Goal: Navigation & Orientation: Find specific page/section

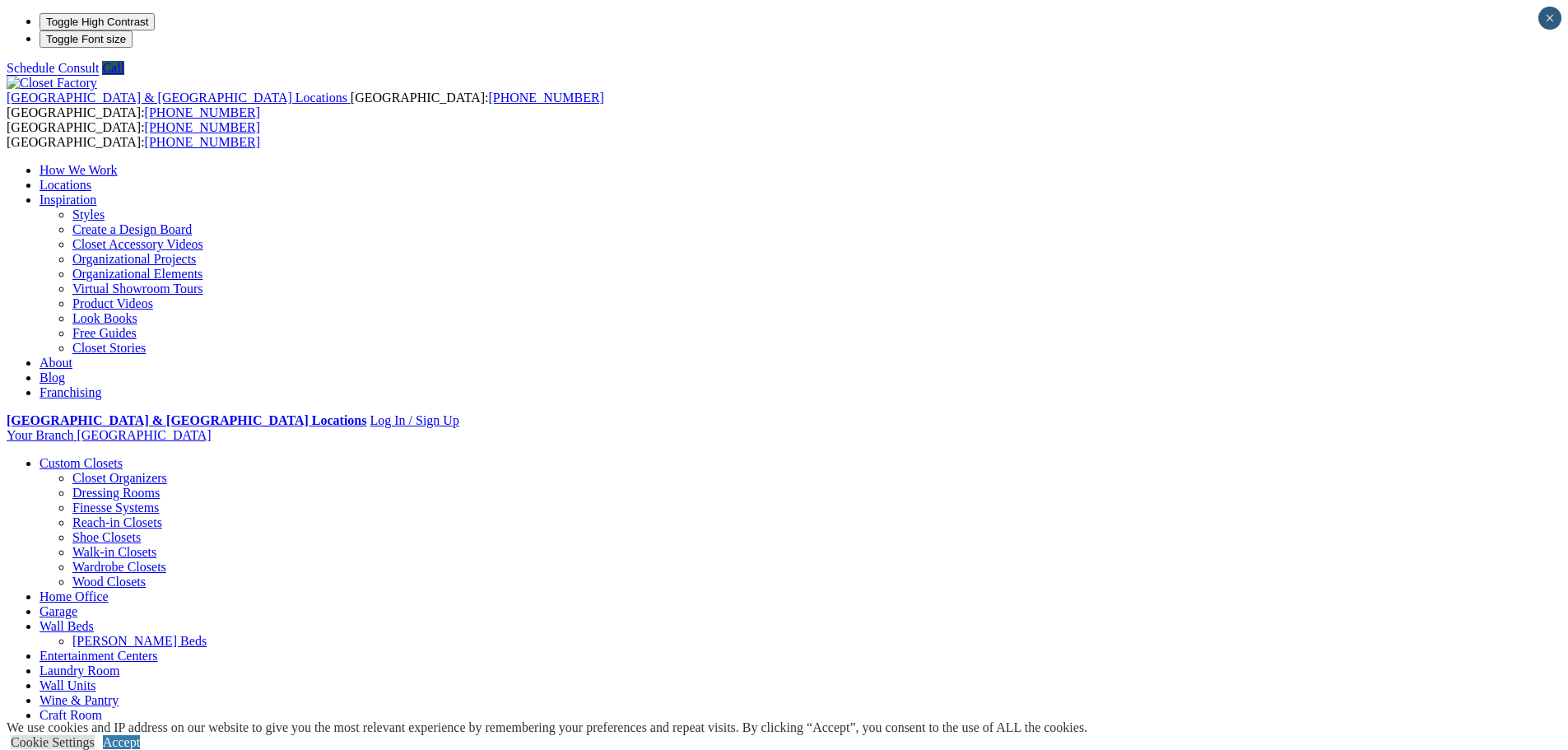
click at [203, 237] on link "Closet Accessory Videos" at bounding box center [138, 244] width 131 height 14
click at [192, 223] on link "Create a Design Board" at bounding box center [132, 230] width 119 height 14
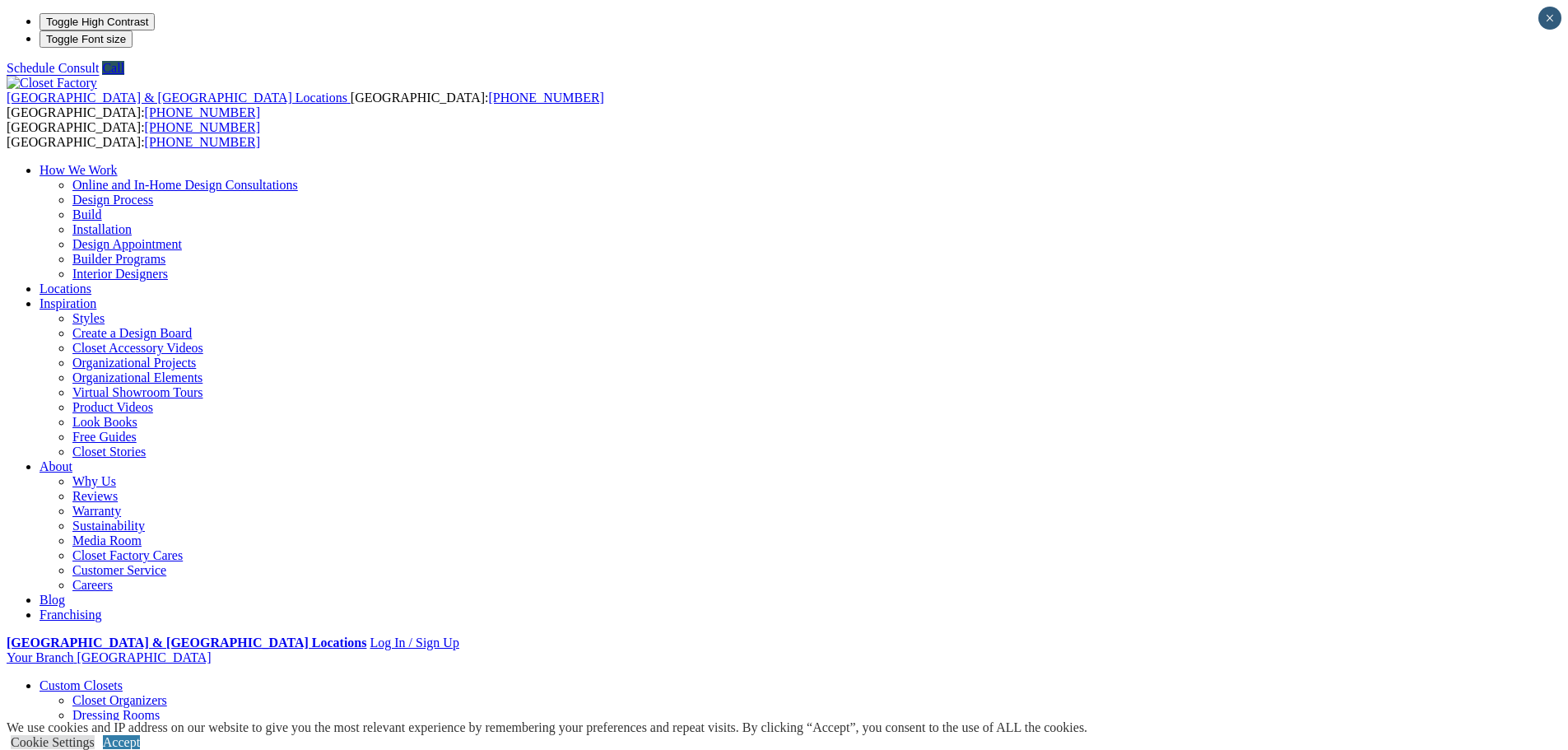
click at [203, 341] on link "Closet Accessory Videos" at bounding box center [138, 348] width 131 height 14
click at [119, 749] on link "Laundry Room" at bounding box center [79, 760] width 80 height 14
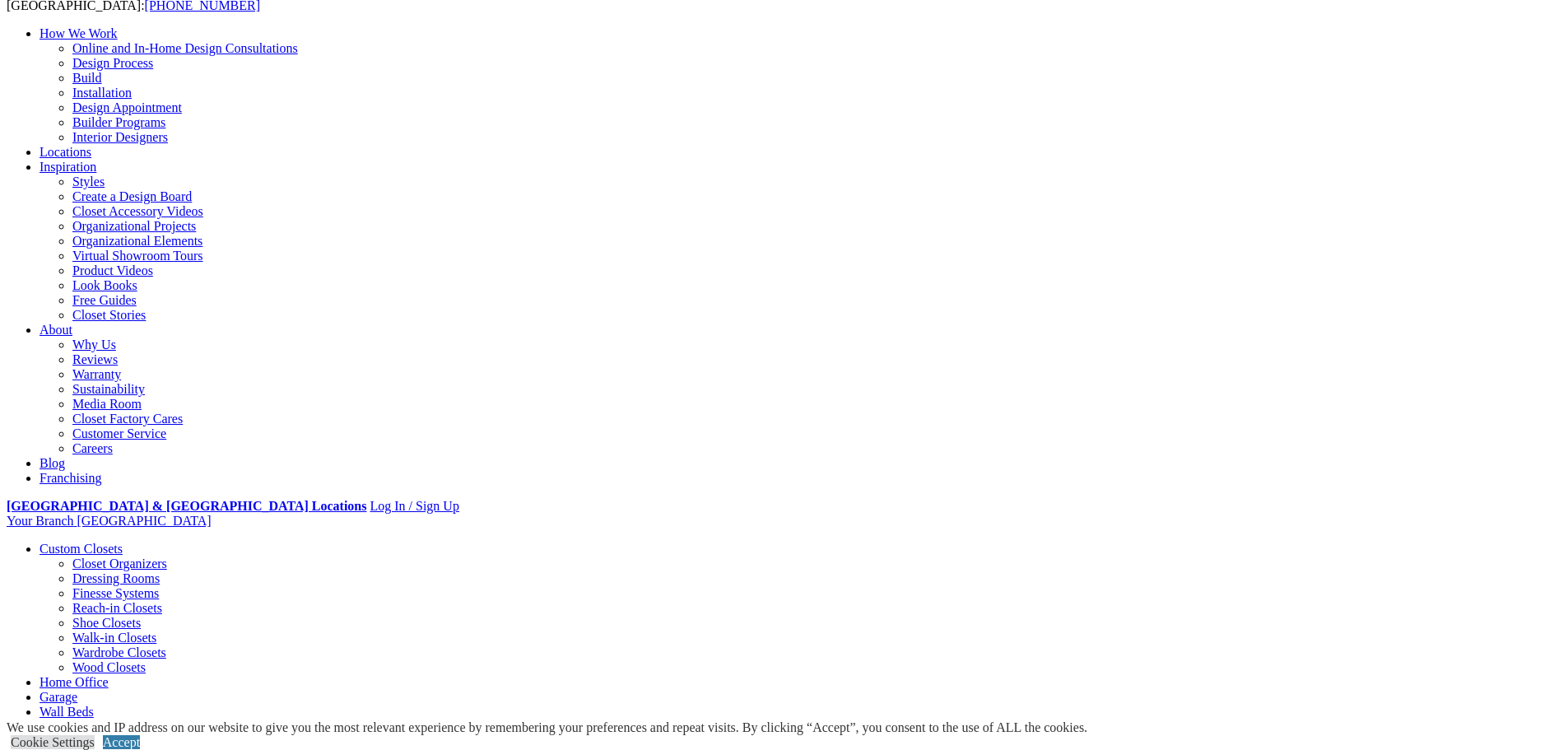
scroll to position [165, 0]
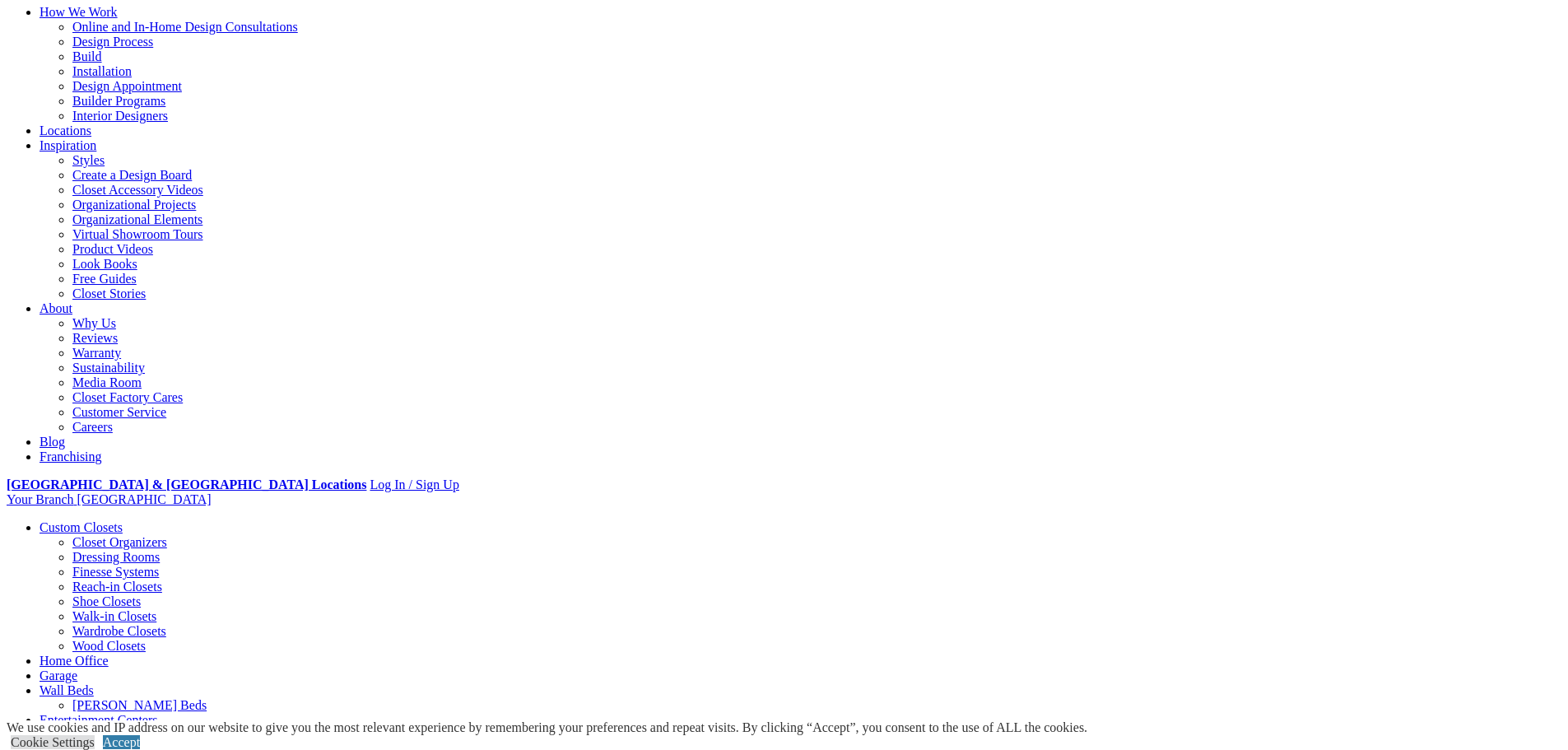
scroll to position [0, 0]
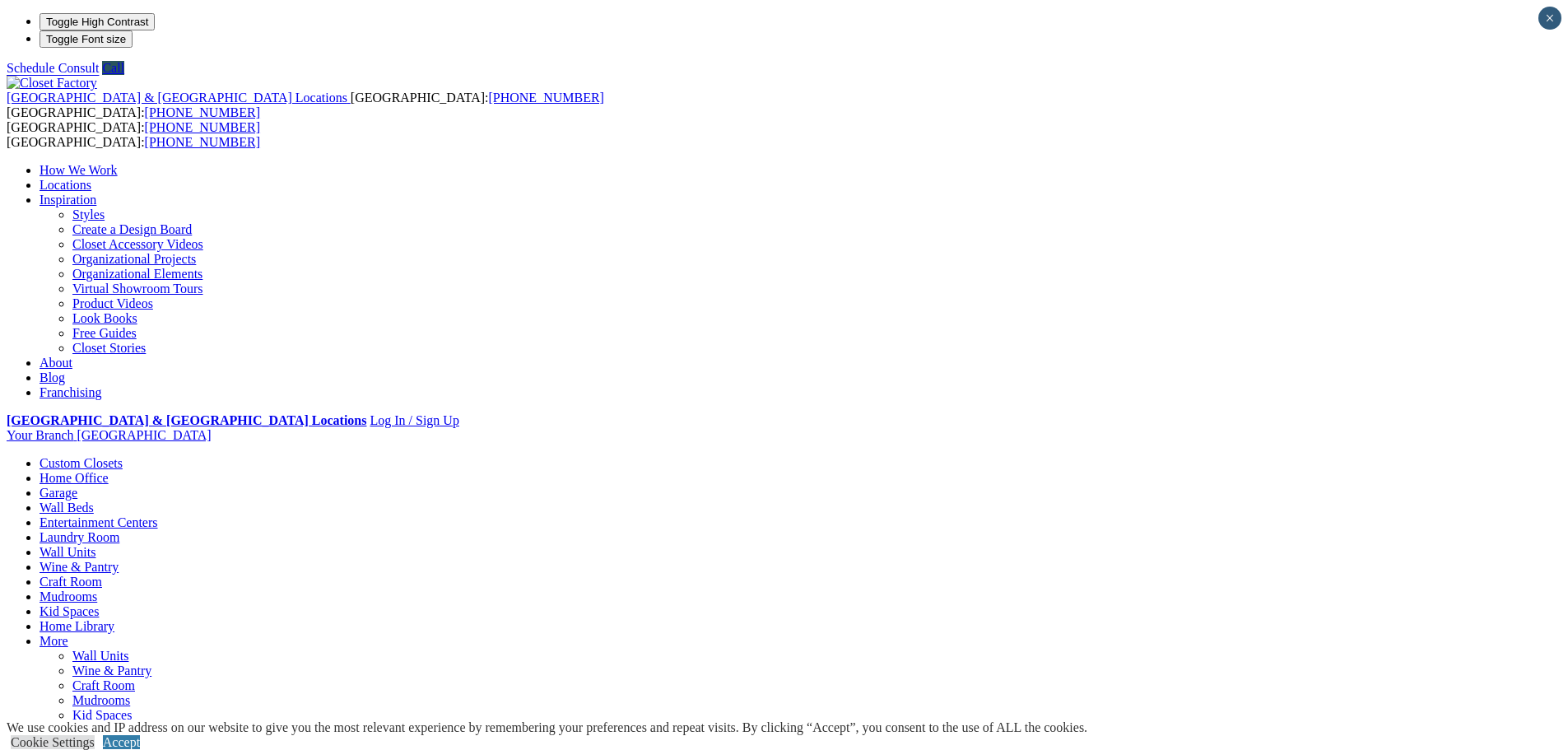
click at [138, 321] on link "Look Books" at bounding box center [105, 318] width 65 height 14
click at [137, 340] on link "Free Guides" at bounding box center [104, 333] width 64 height 14
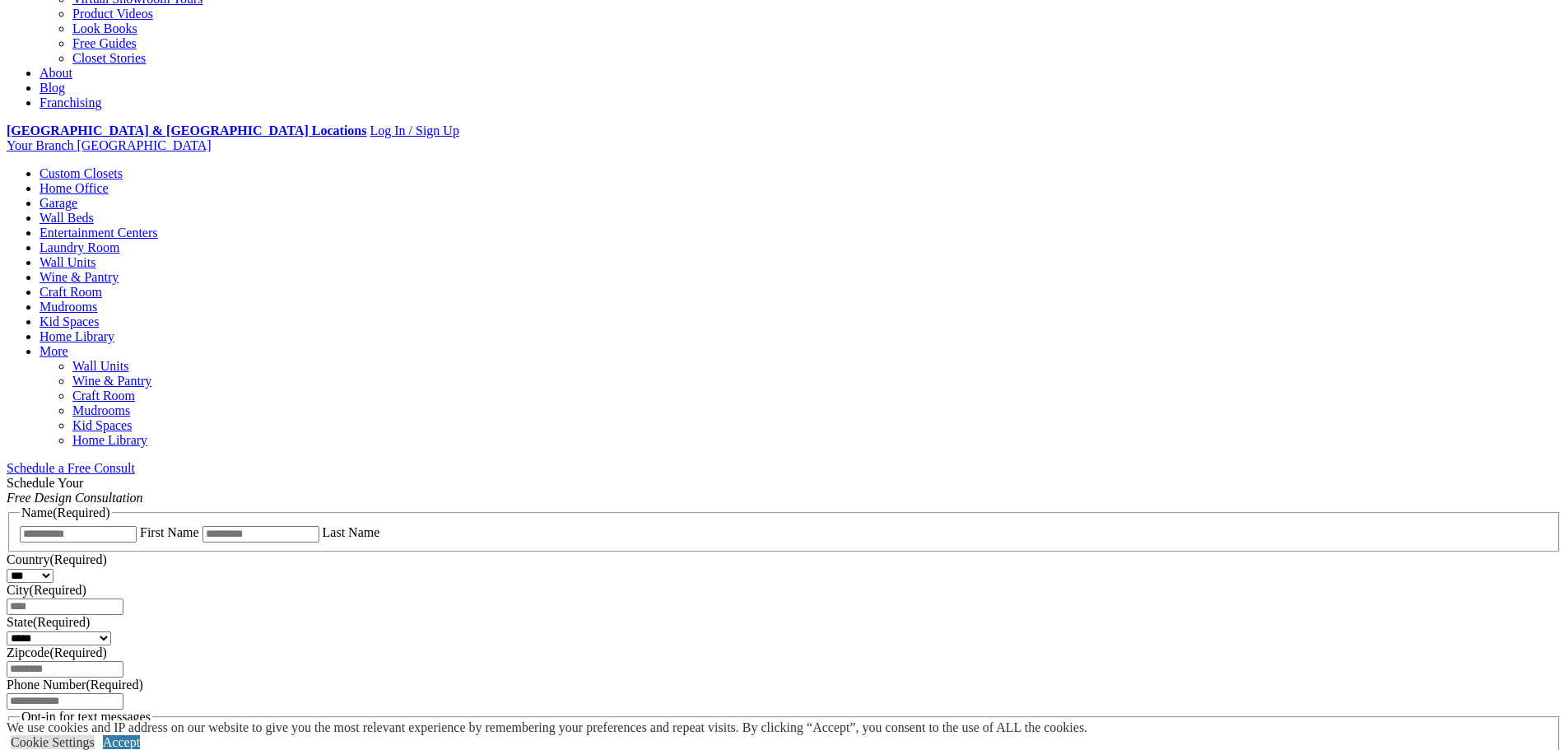
scroll to position [412, 0]
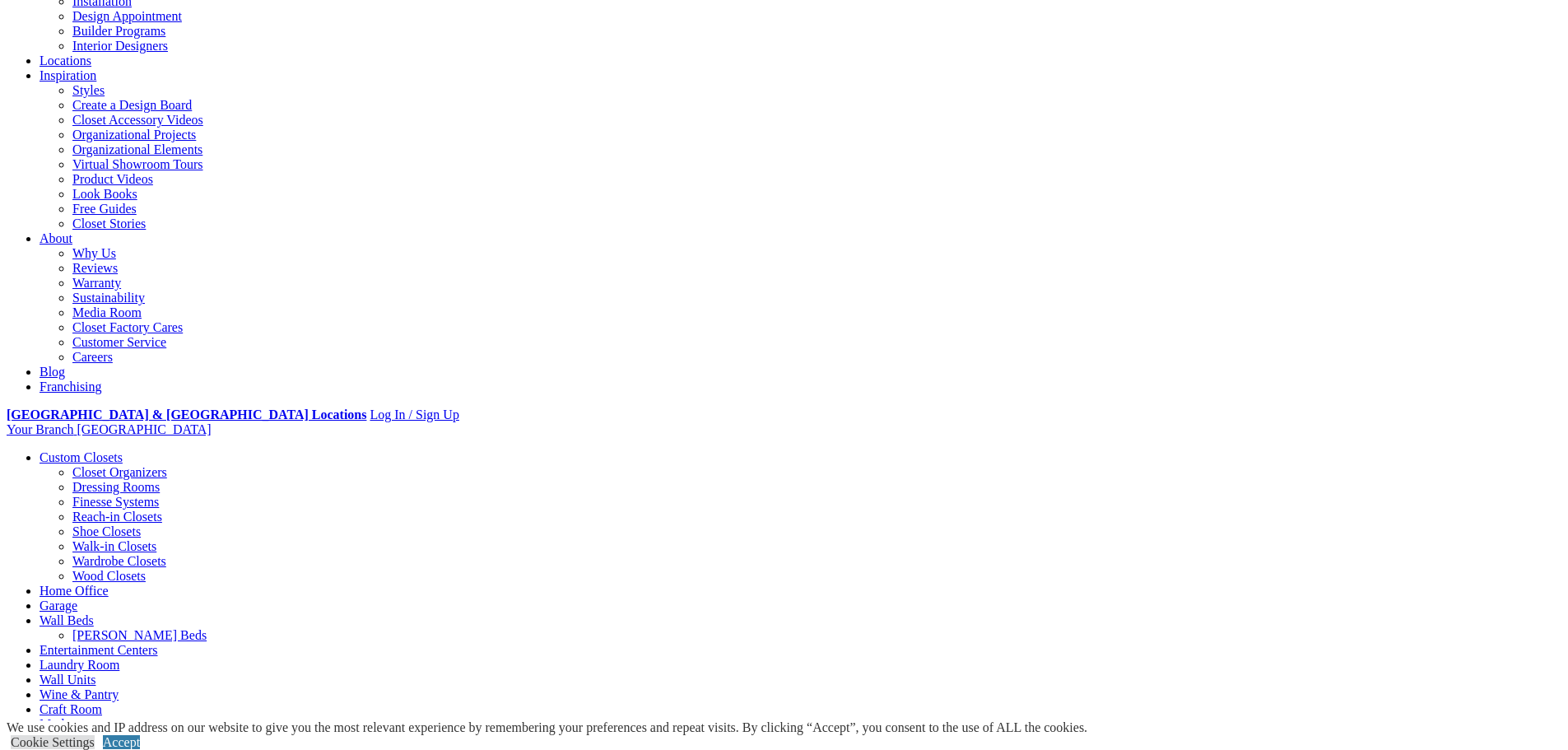
scroll to position [247, 0]
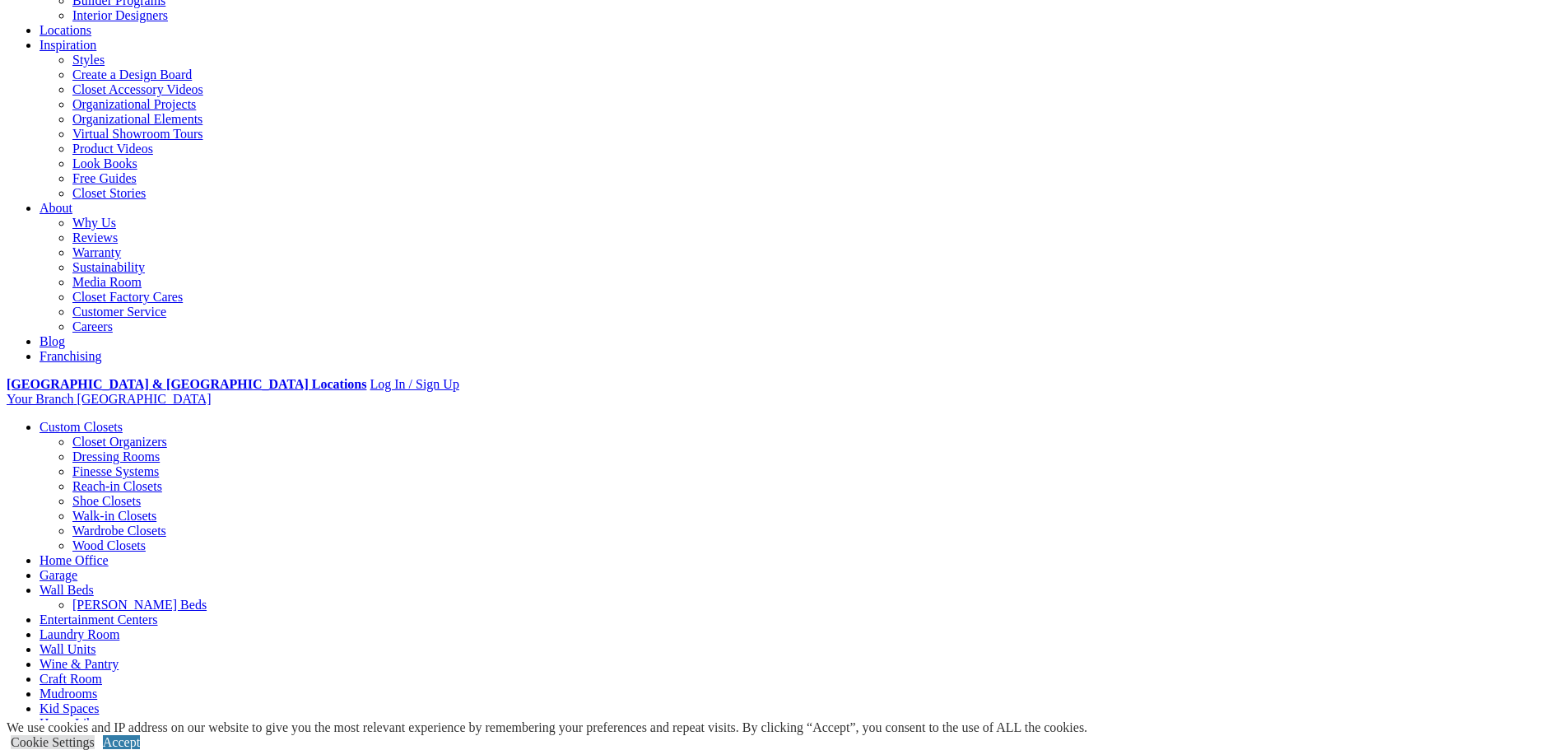
scroll to position [0, 0]
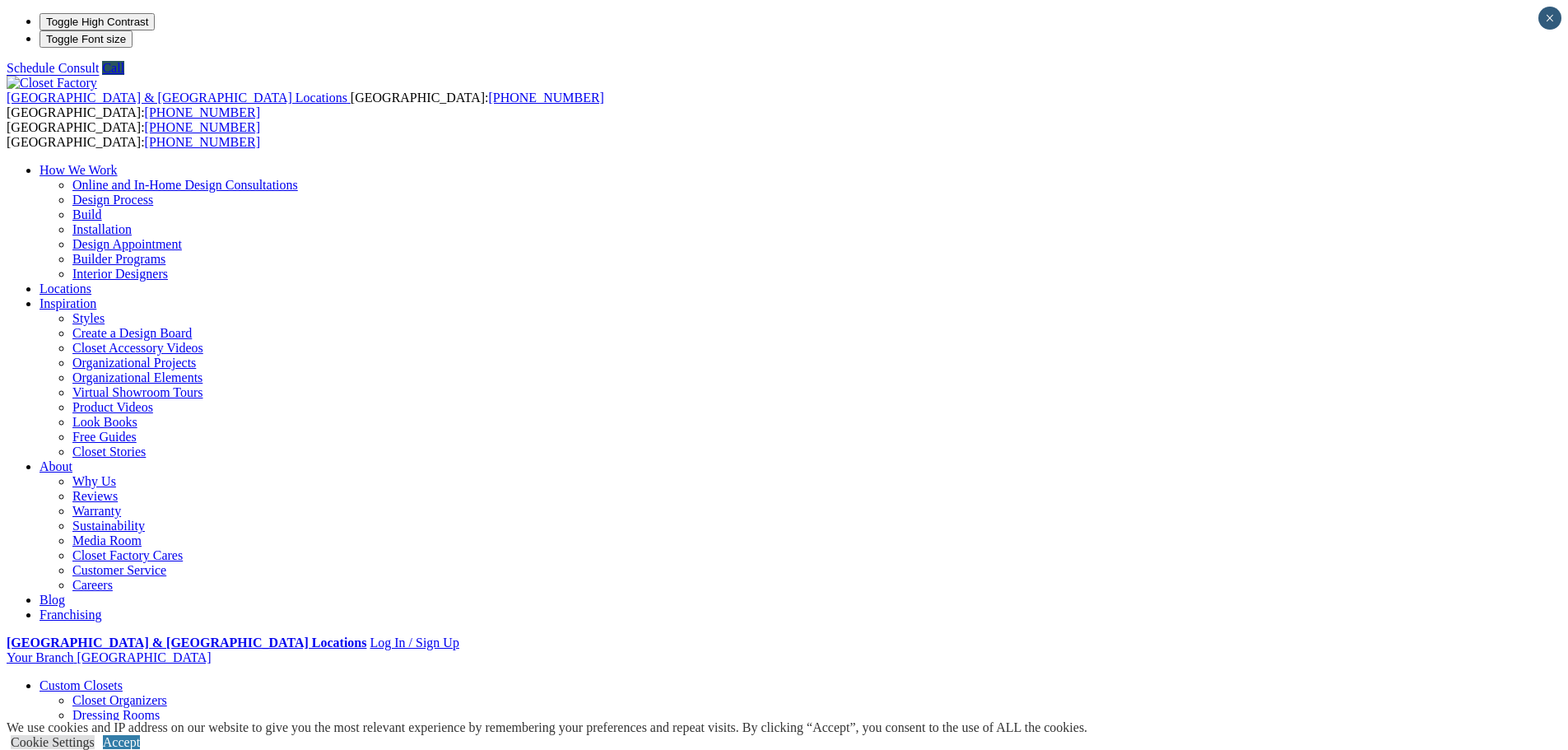
click at [162, 738] on link "Reach-in Closets" at bounding box center [117, 745] width 89 height 14
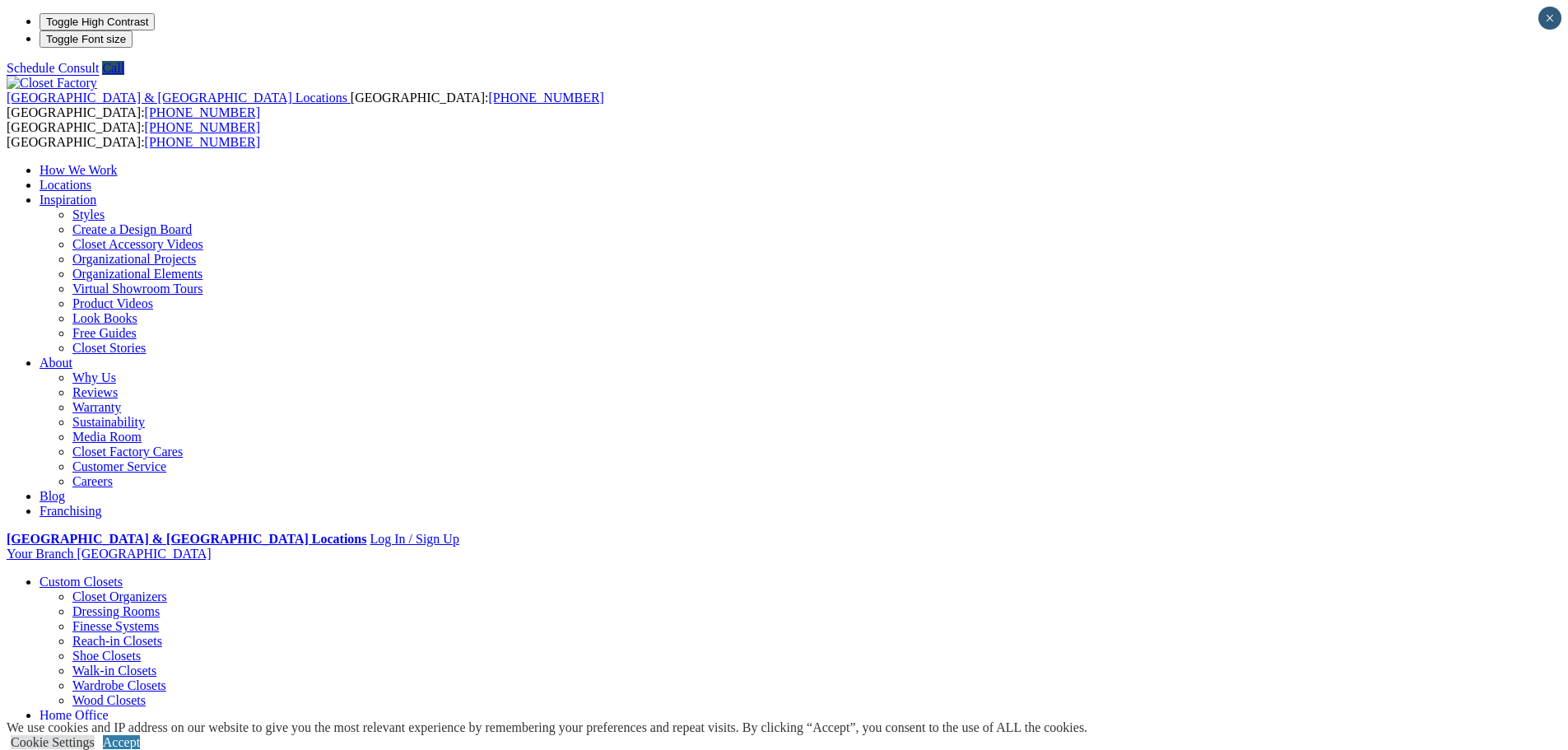
click at [203, 281] on link "Virtual Showroom Tours" at bounding box center [138, 288] width 131 height 14
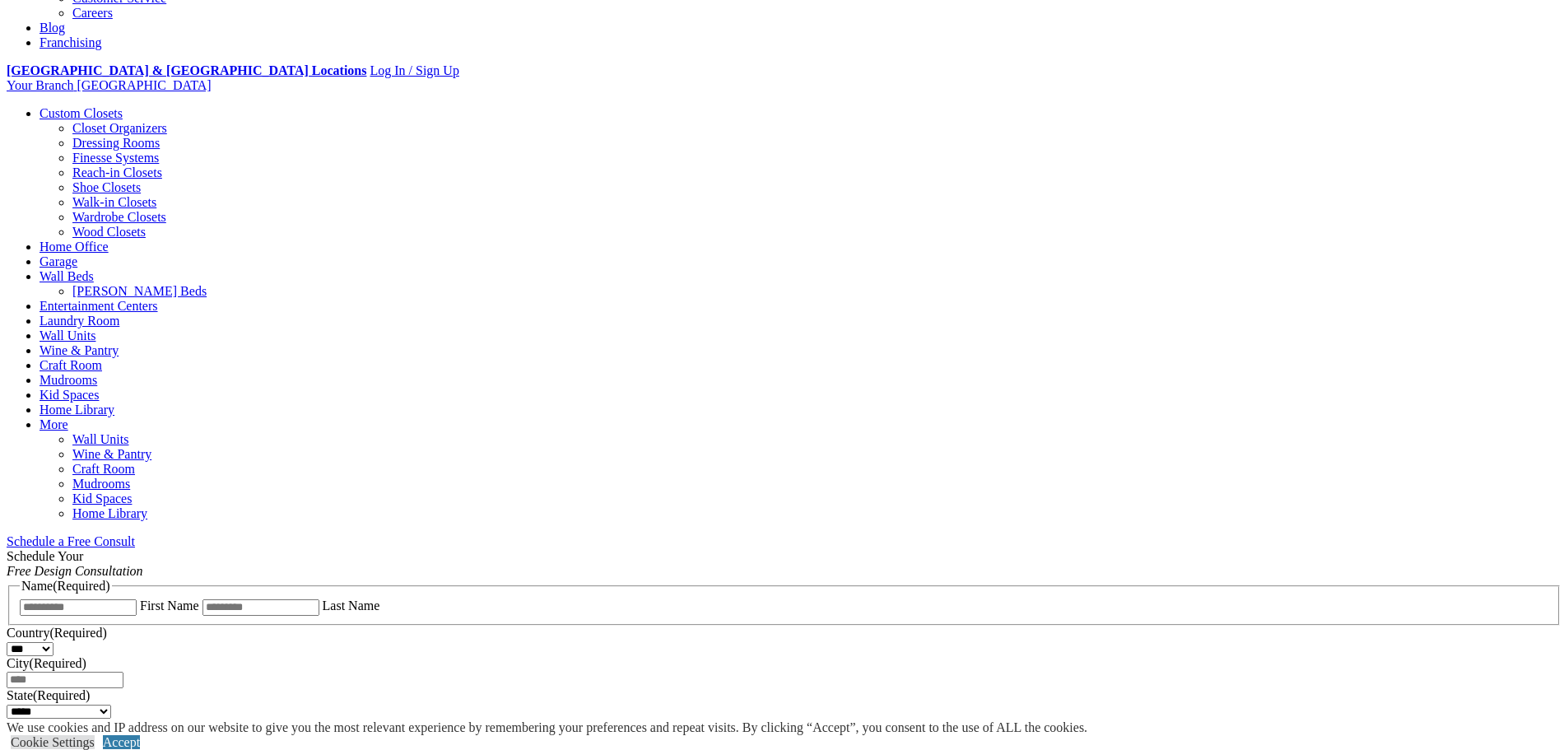
scroll to position [577, 0]
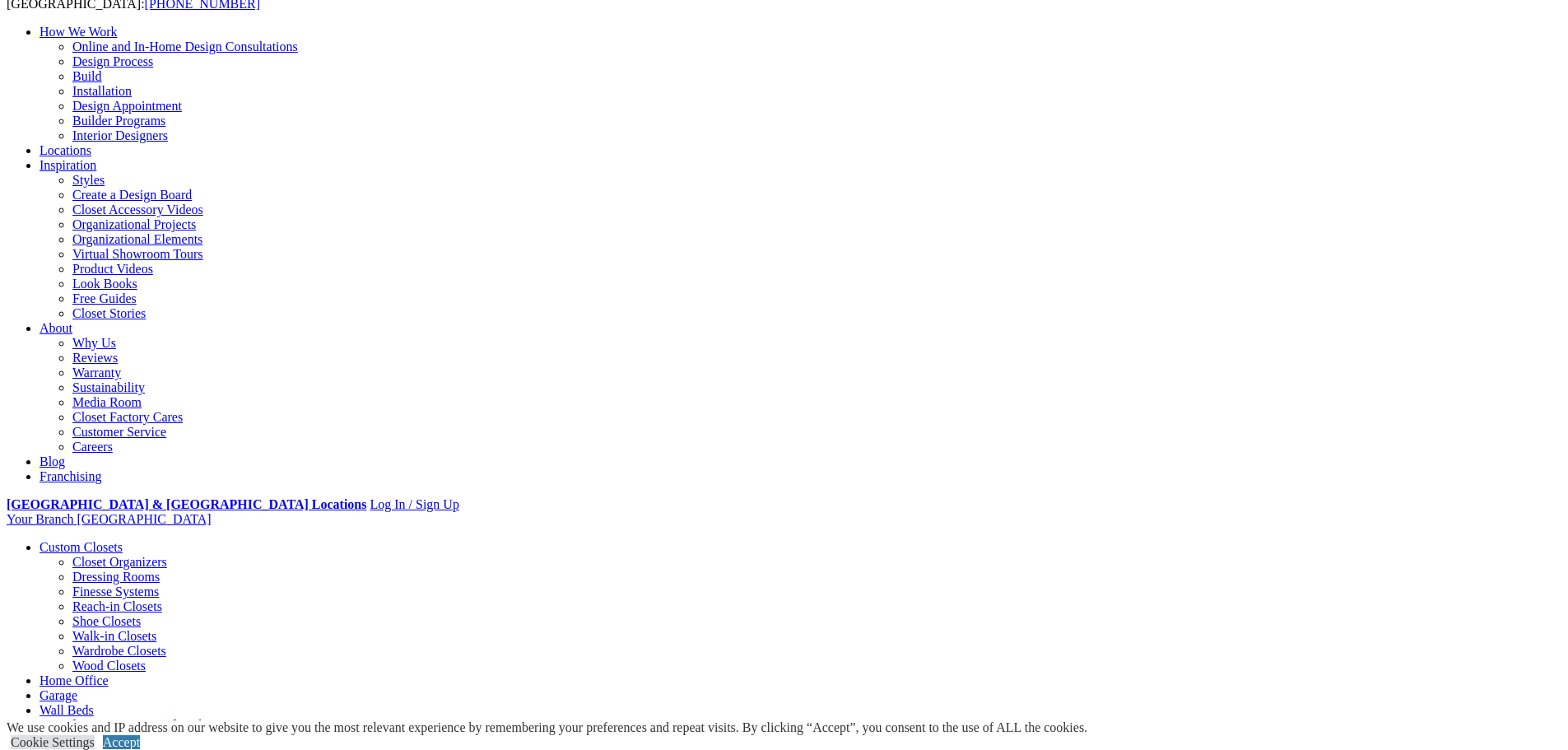
scroll to position [165, 0]
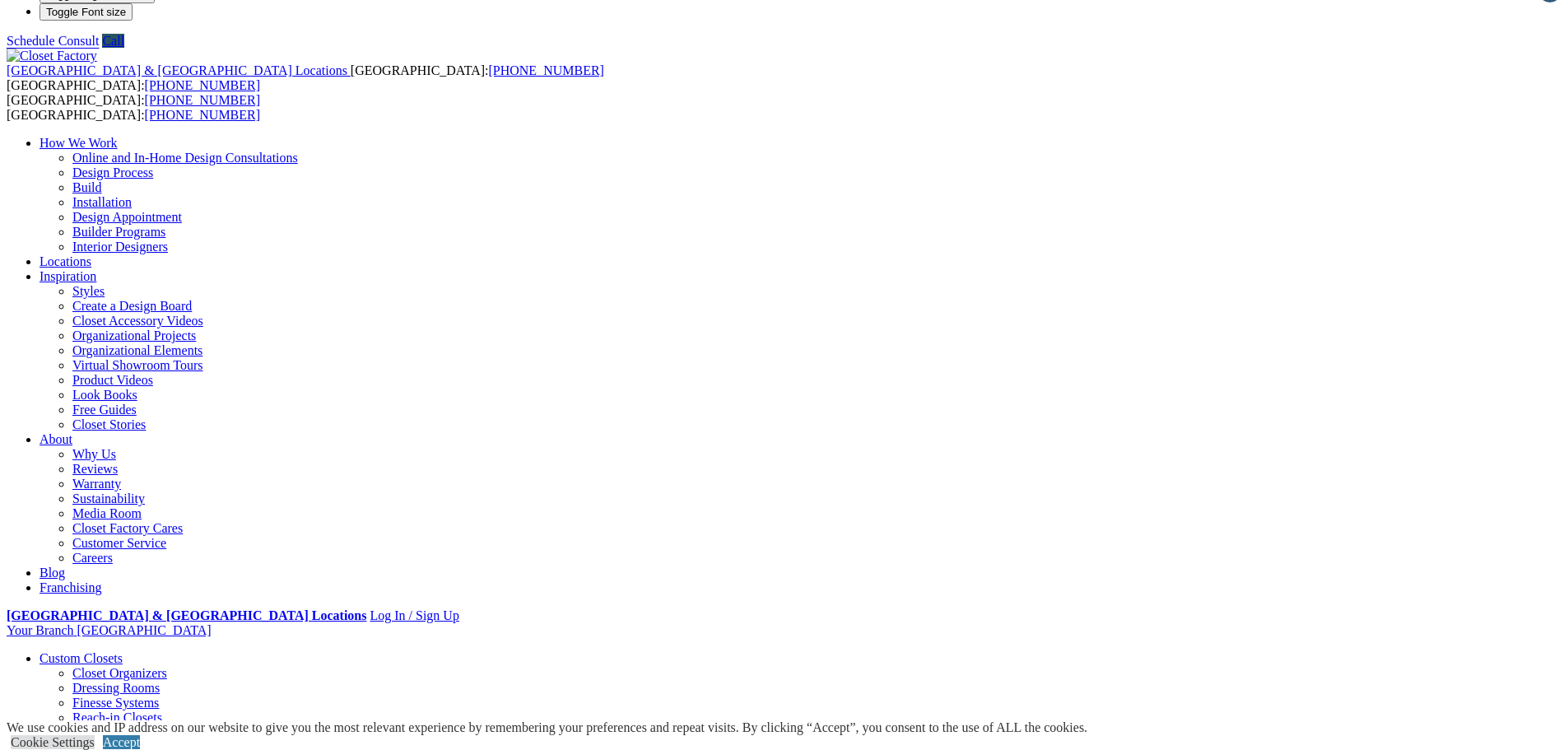
scroll to position [0, 0]
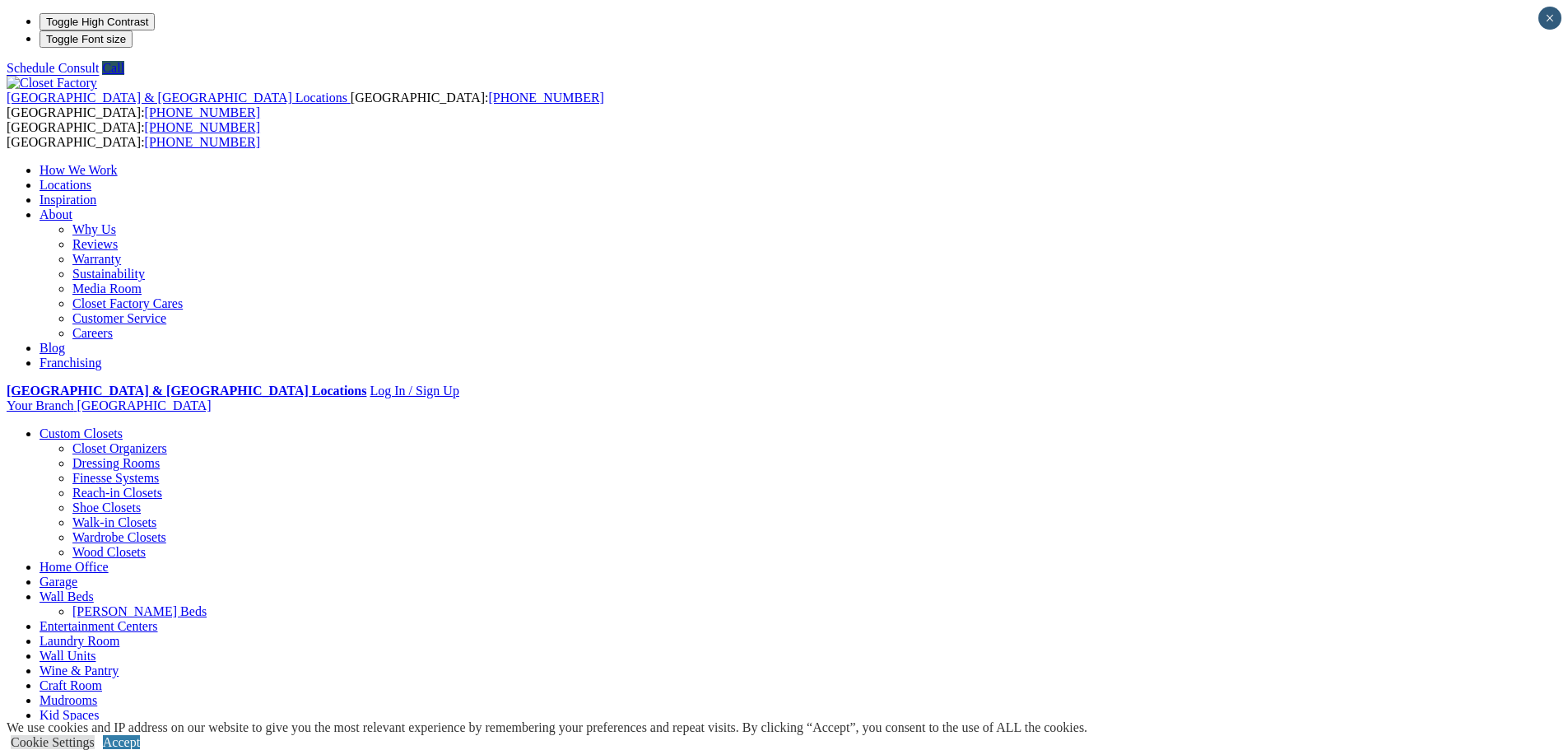
click at [116, 223] on link "Why Us" at bounding box center [95, 230] width 44 height 14
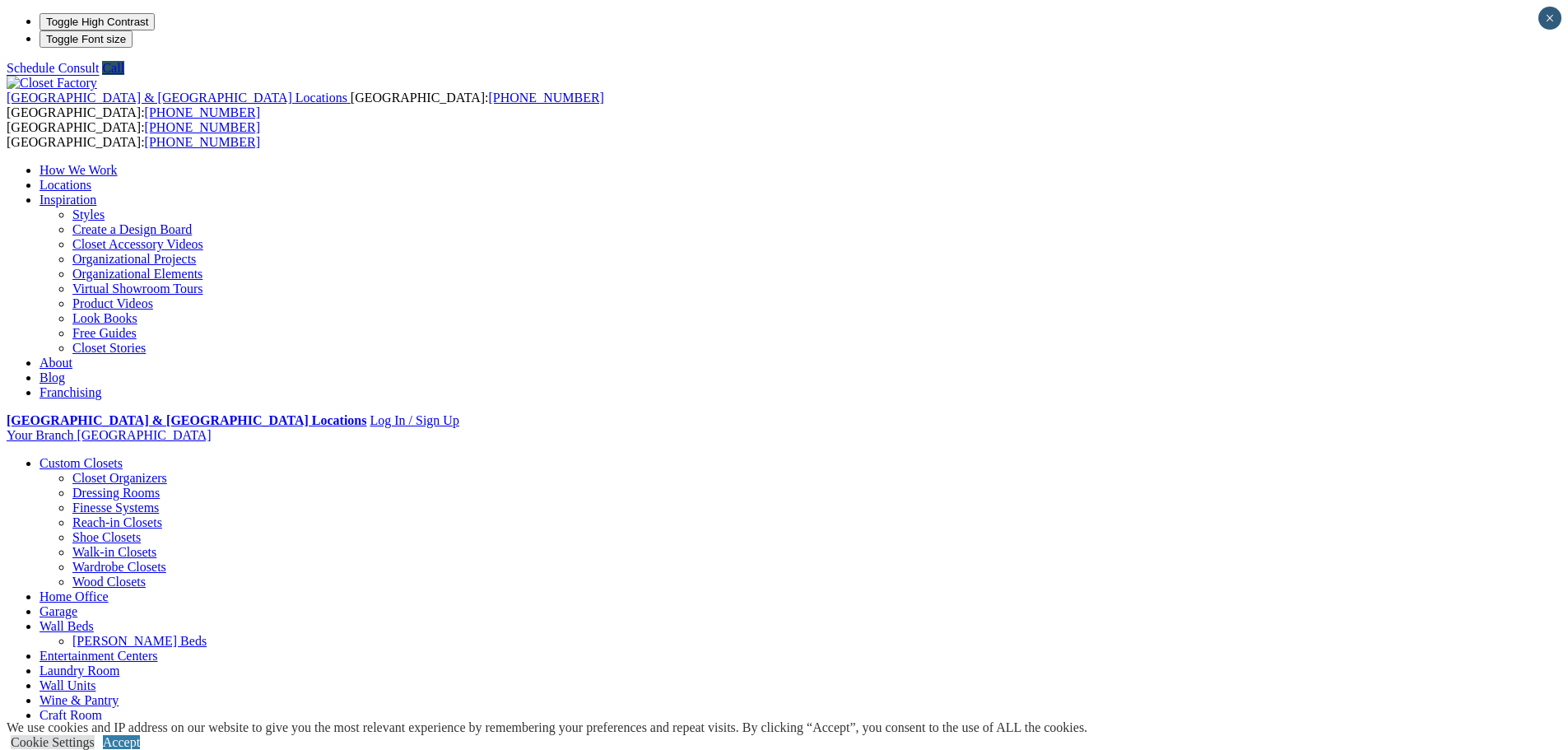
click at [91, 178] on link "Locations" at bounding box center [65, 185] width 52 height 14
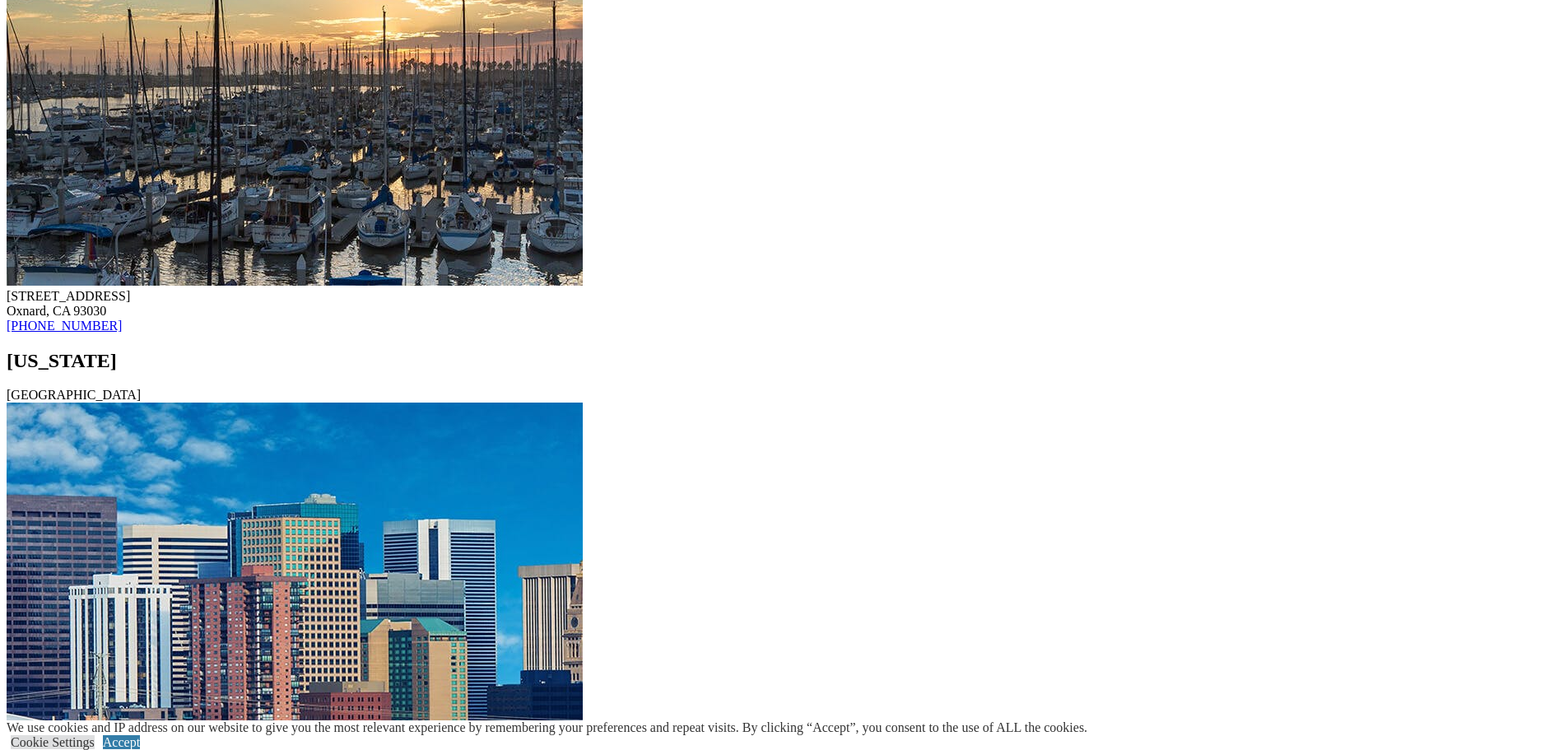
scroll to position [7901, 0]
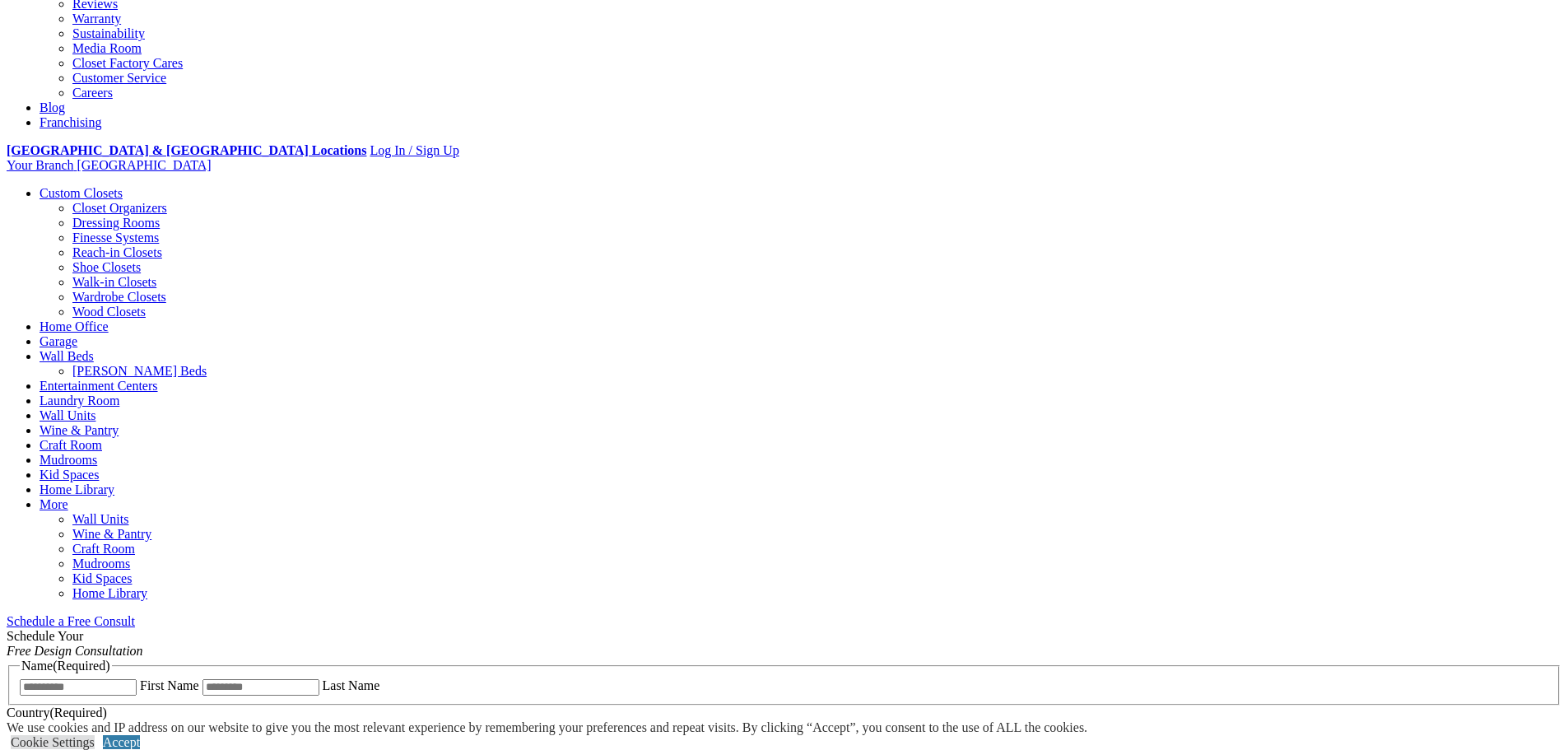
scroll to position [494, 0]
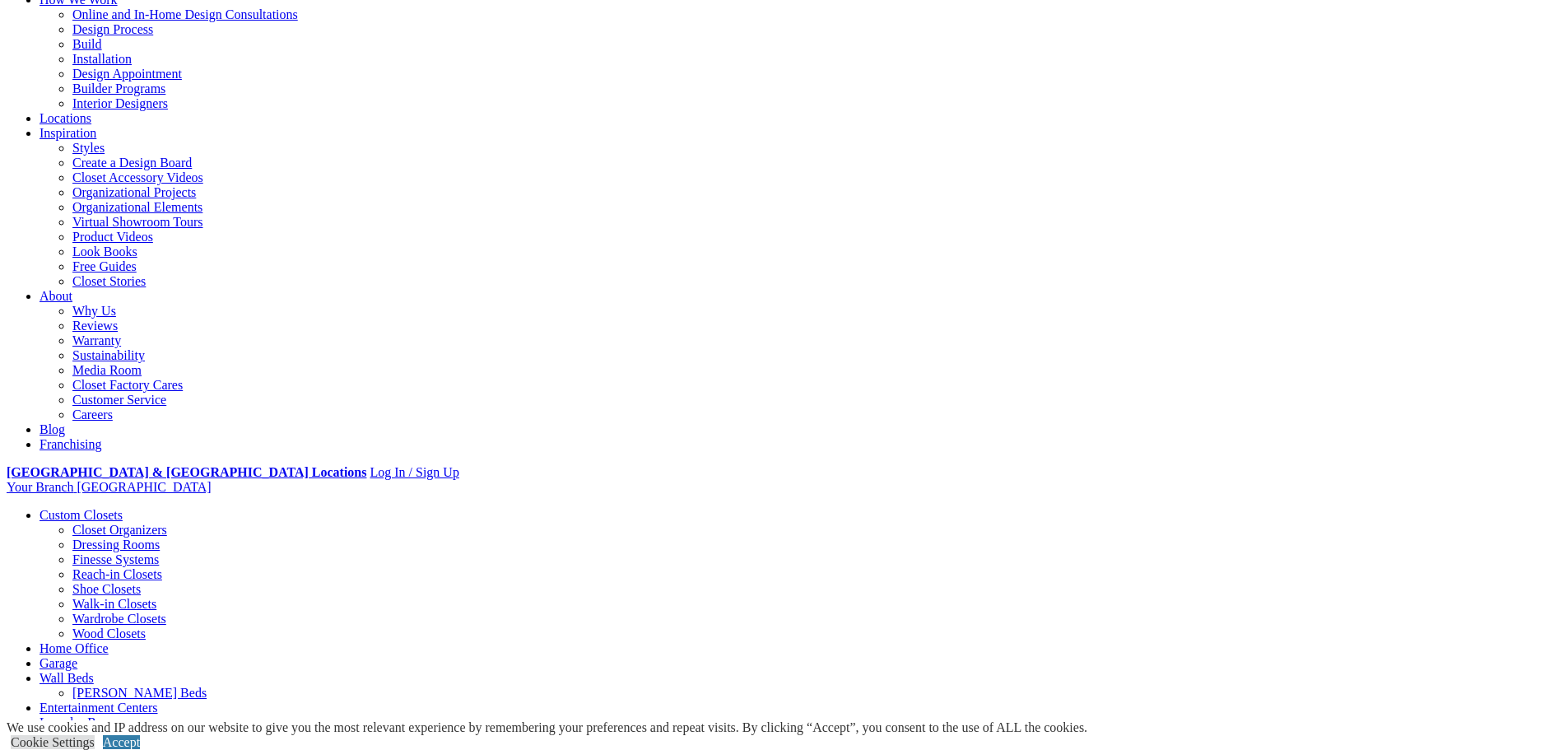
scroll to position [165, 0]
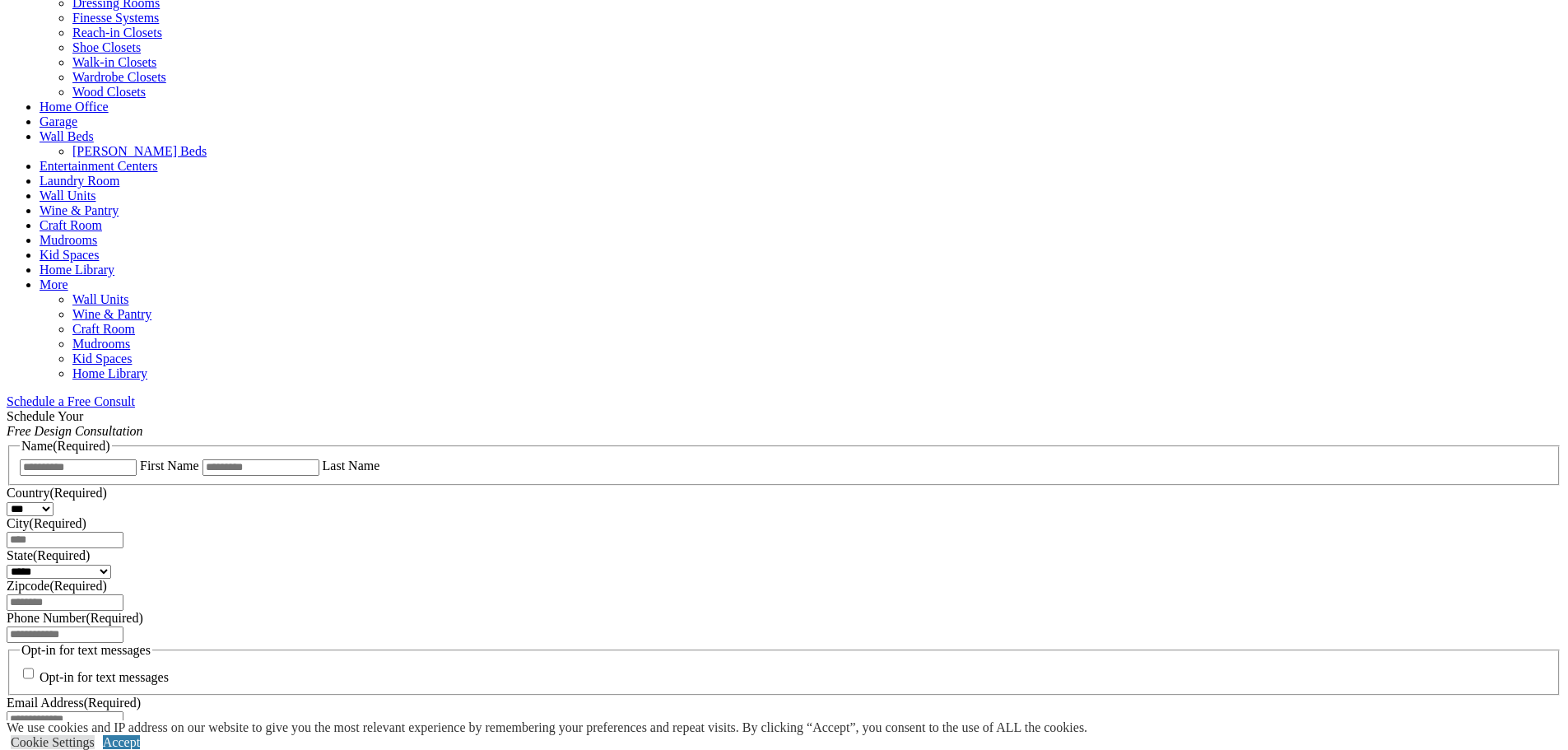
scroll to position [740, 0]
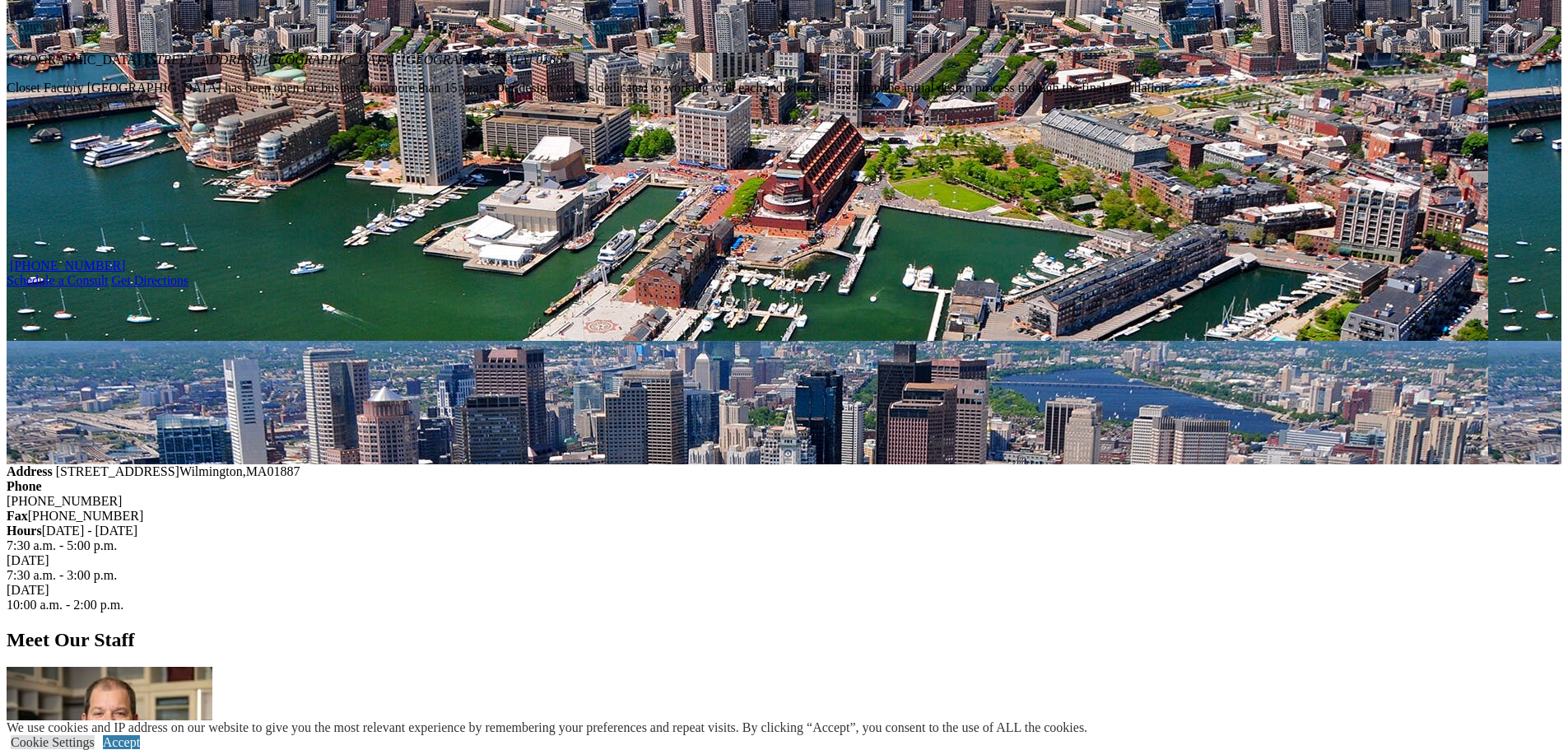
scroll to position [1729, 0]
